Goal: Check status: Check status

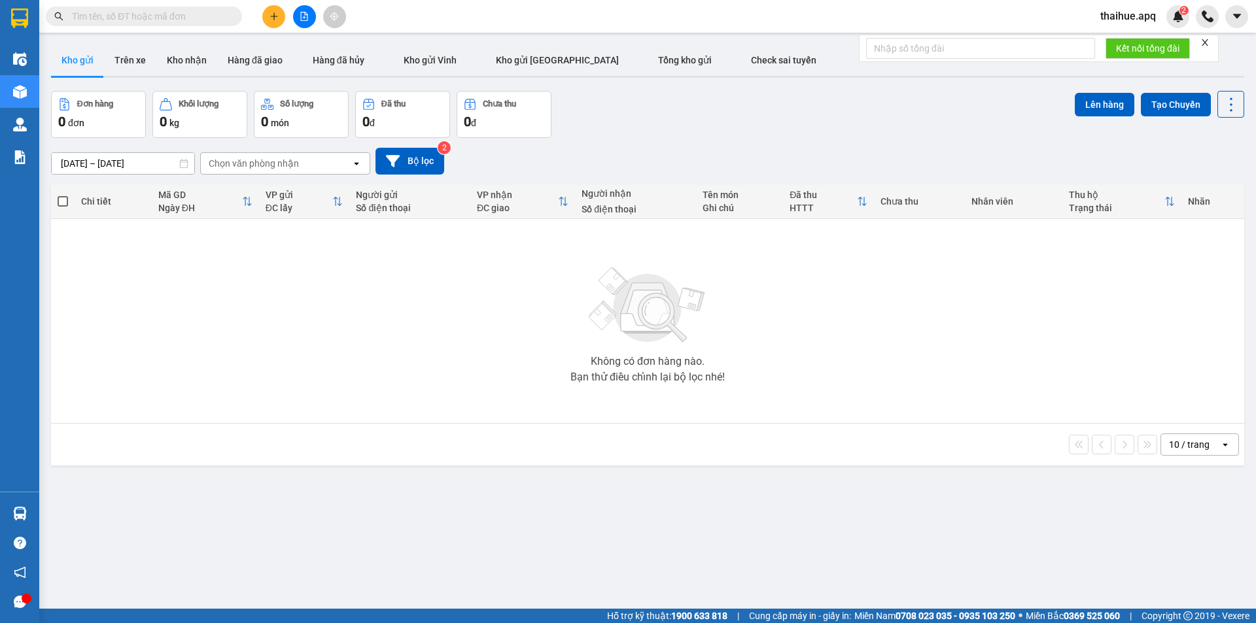
click at [1220, 441] on icon "open" at bounding box center [1225, 445] width 10 height 10
click at [1171, 547] on span "50 / trang" at bounding box center [1182, 542] width 42 height 13
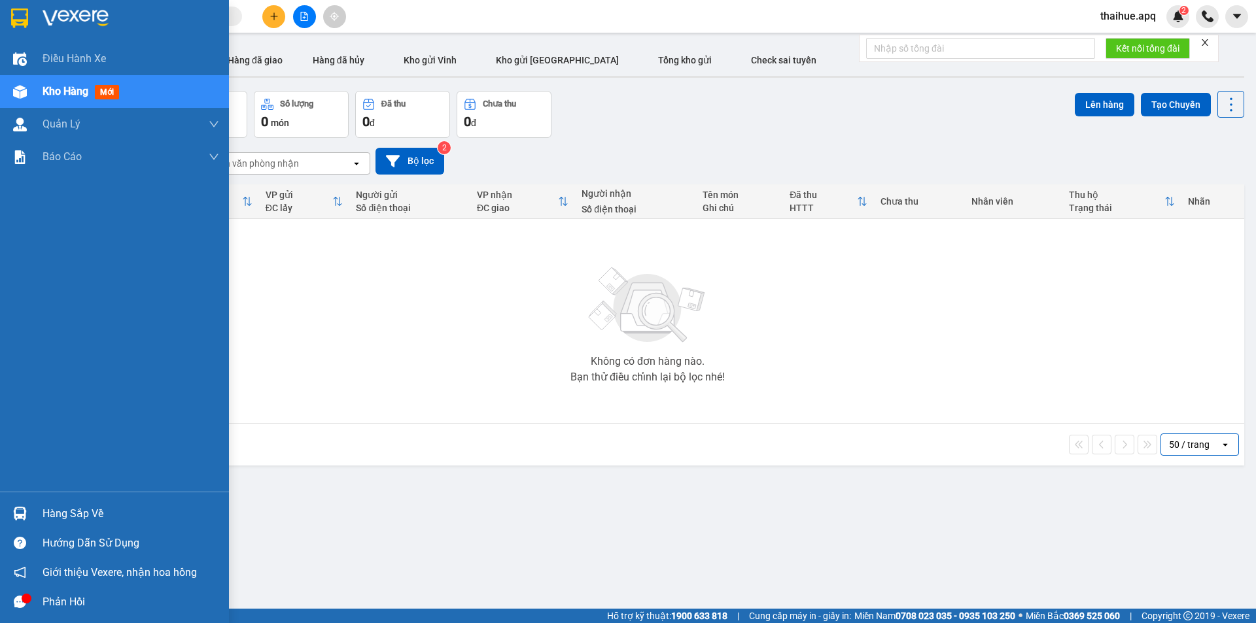
drag, startPoint x: 61, startPoint y: 519, endPoint x: 347, endPoint y: 524, distance: 285.2
click at [65, 518] on div "Hàng sắp về" at bounding box center [131, 514] width 177 height 20
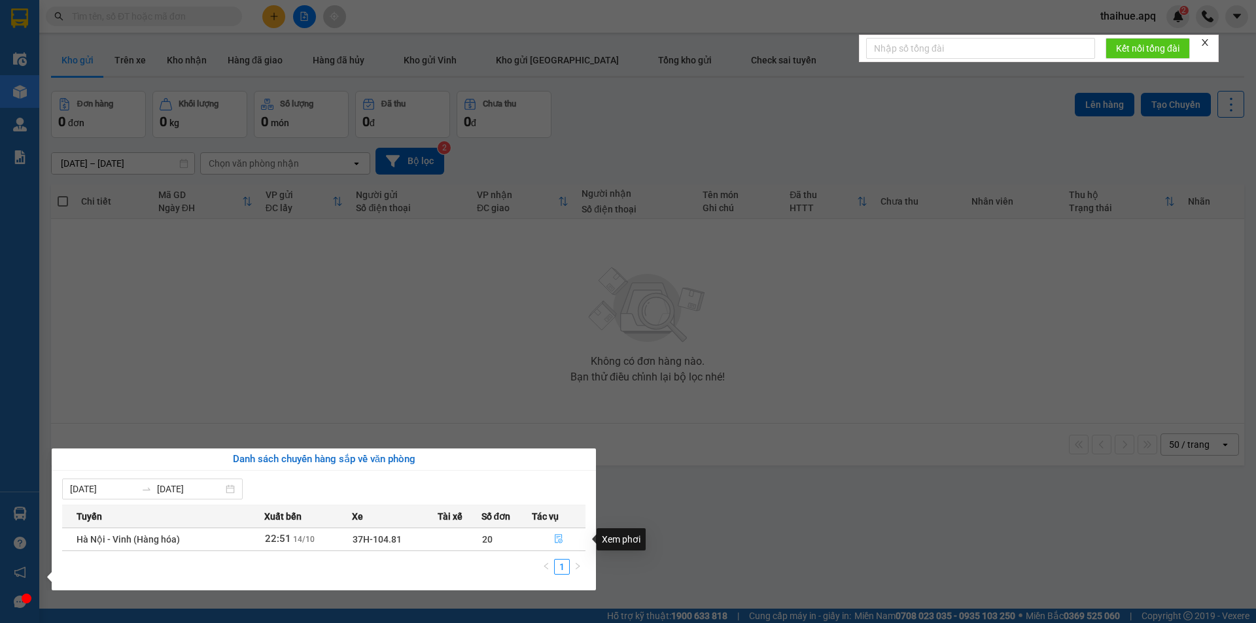
click at [561, 537] on icon "file-done" at bounding box center [558, 538] width 9 height 9
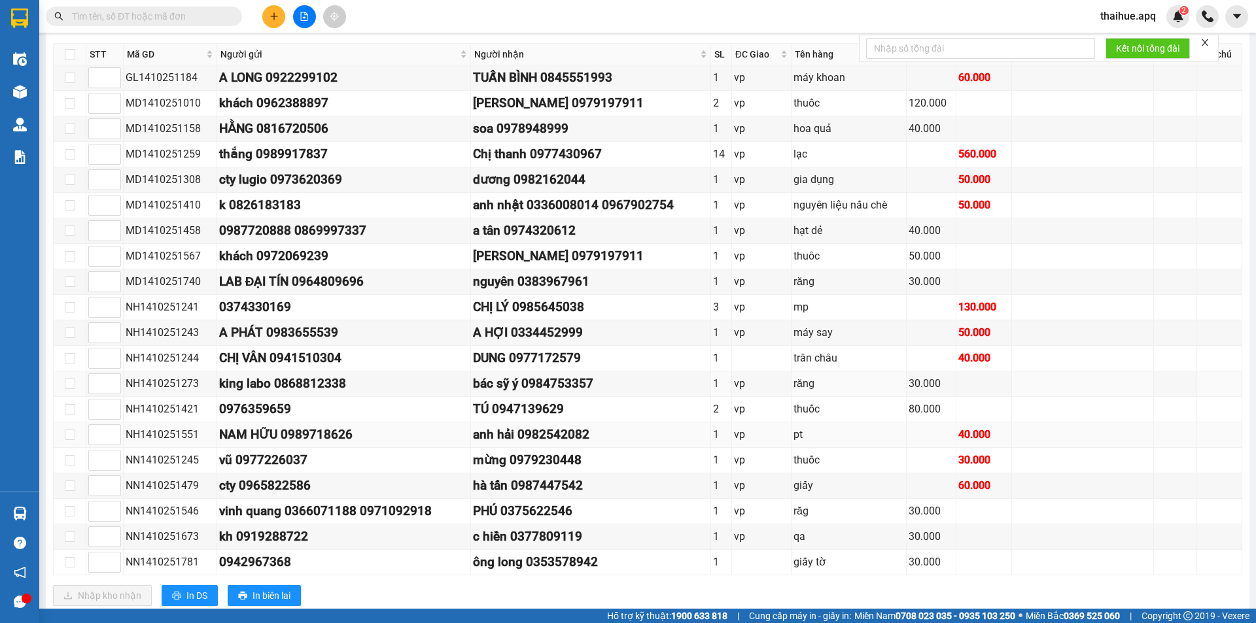
scroll to position [819, 0]
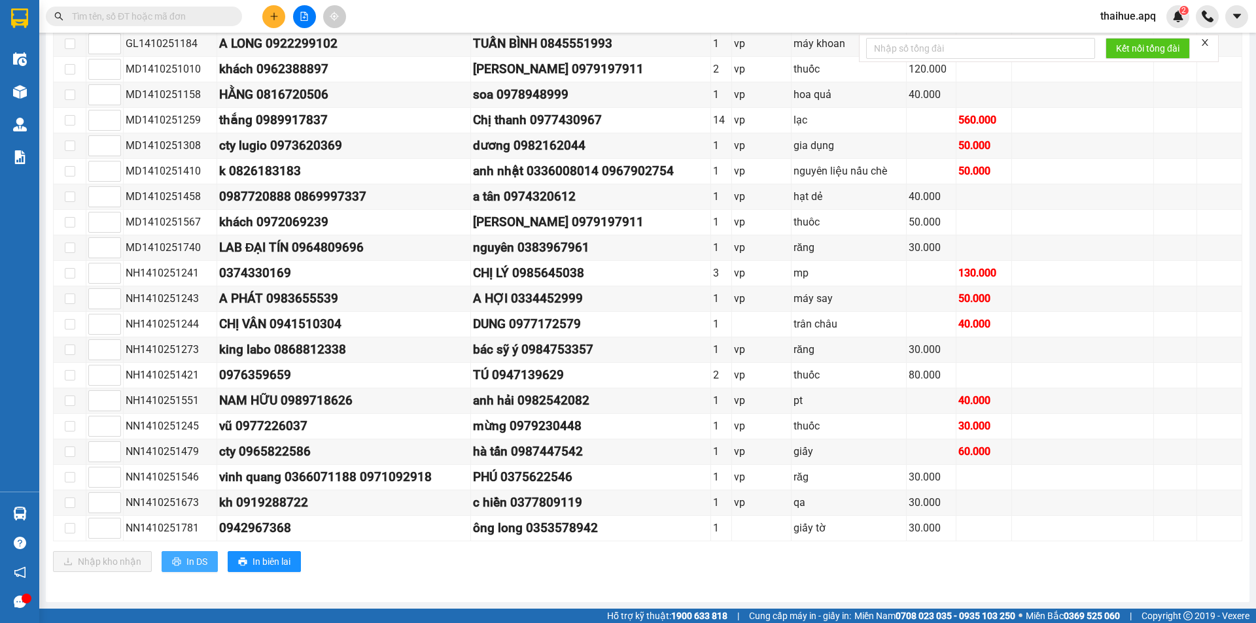
click at [196, 562] on span "In DS" at bounding box center [196, 562] width 21 height 14
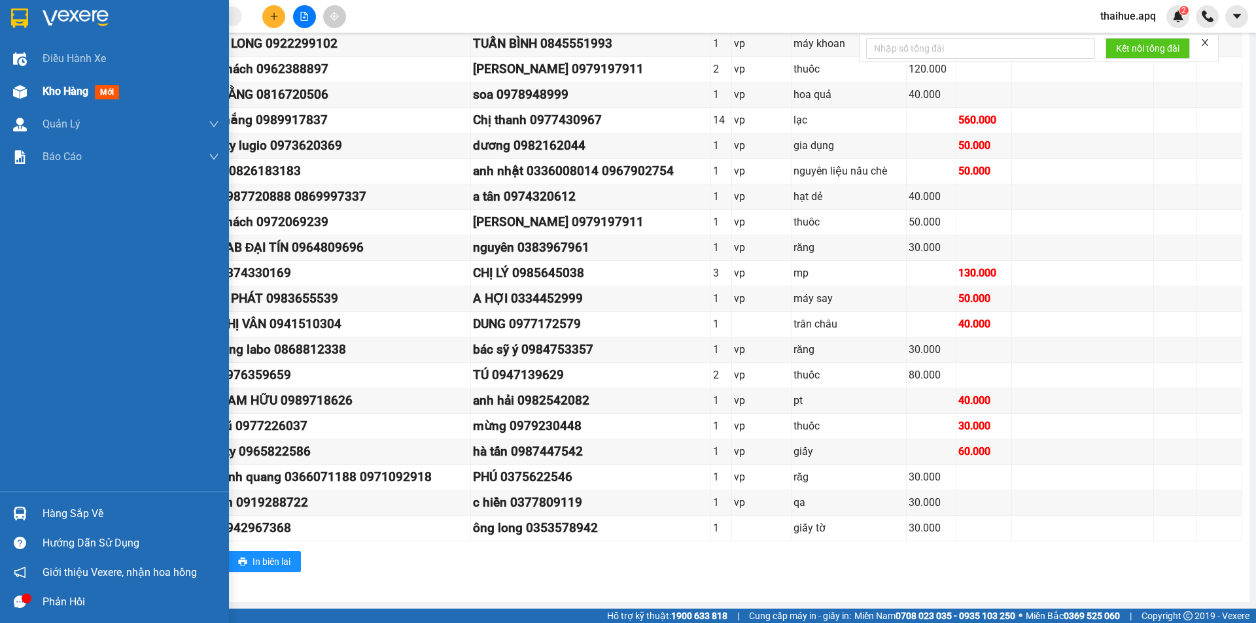
click at [72, 89] on span "Kho hàng" at bounding box center [66, 91] width 46 height 12
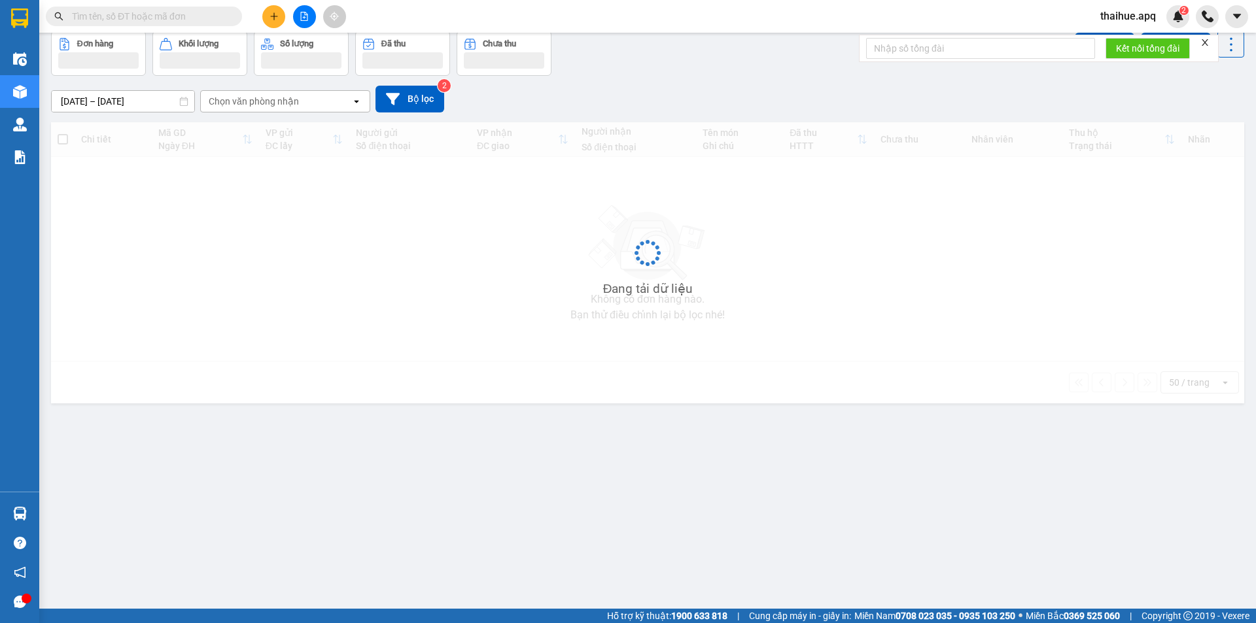
scroll to position [60, 0]
